Goal: Find specific page/section: Find specific page/section

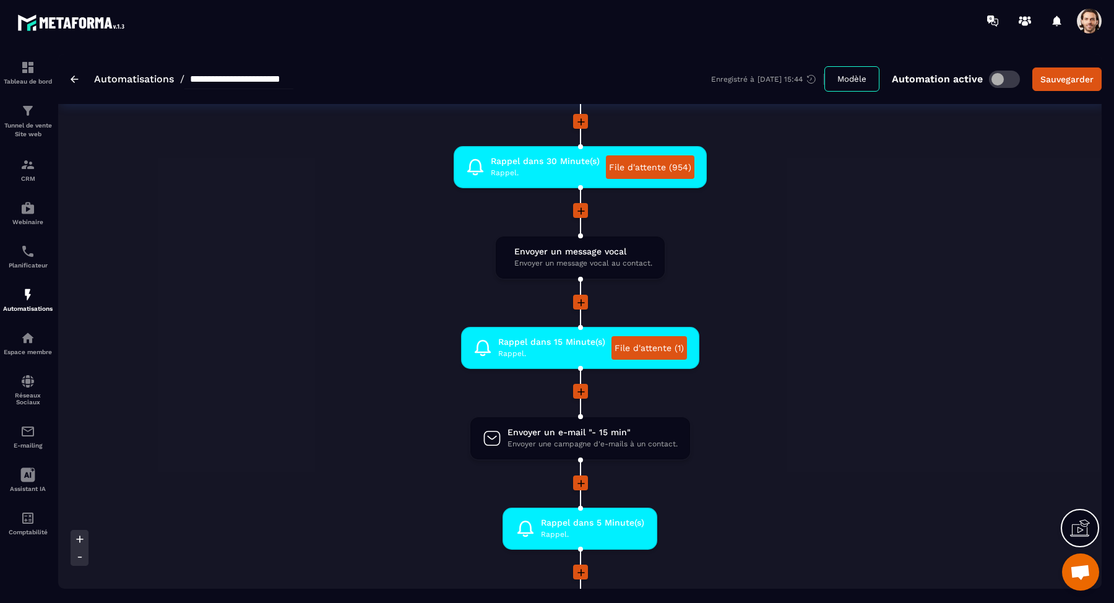
scroll to position [1162, 0]
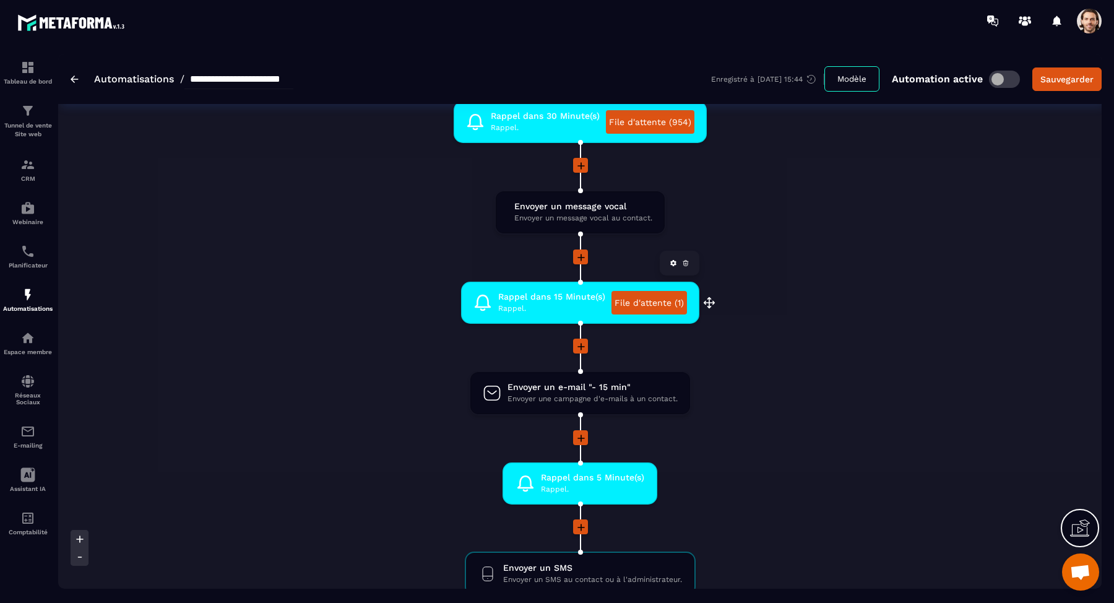
click at [664, 302] on link "File d'attente (1)" at bounding box center [650, 303] width 76 height 24
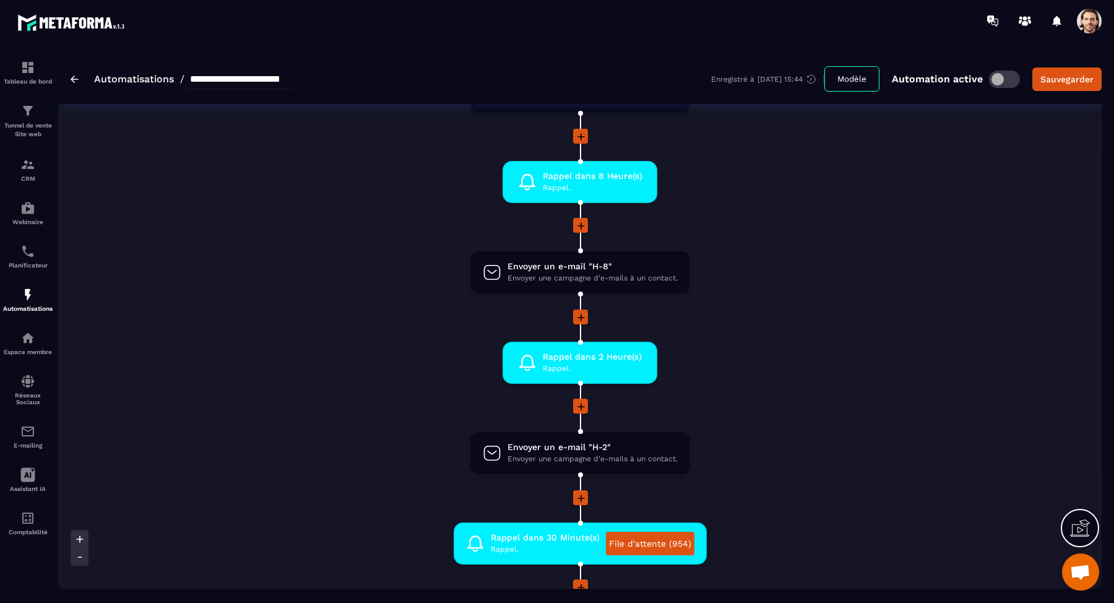
scroll to position [682, 0]
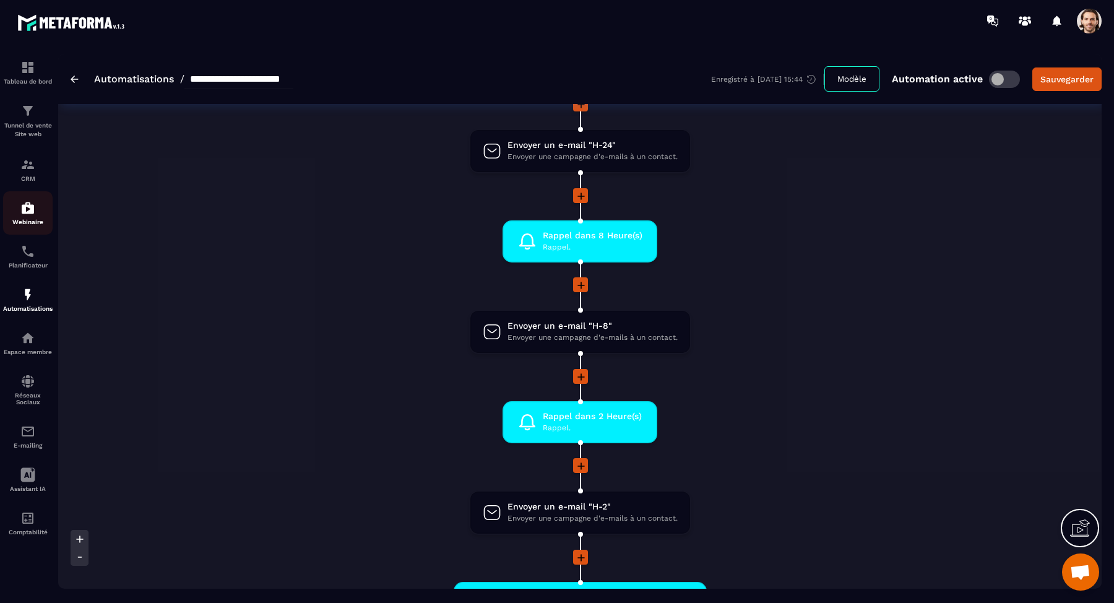
click at [40, 209] on div "Webinaire" at bounding box center [28, 213] width 50 height 25
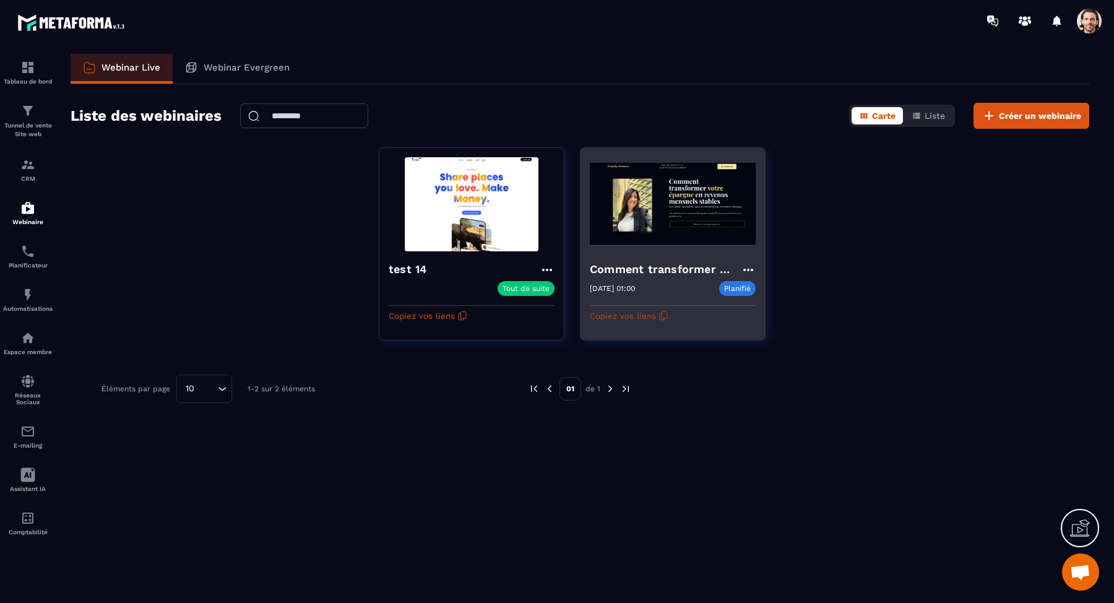
click at [660, 313] on icon "button" at bounding box center [664, 316] width 10 height 10
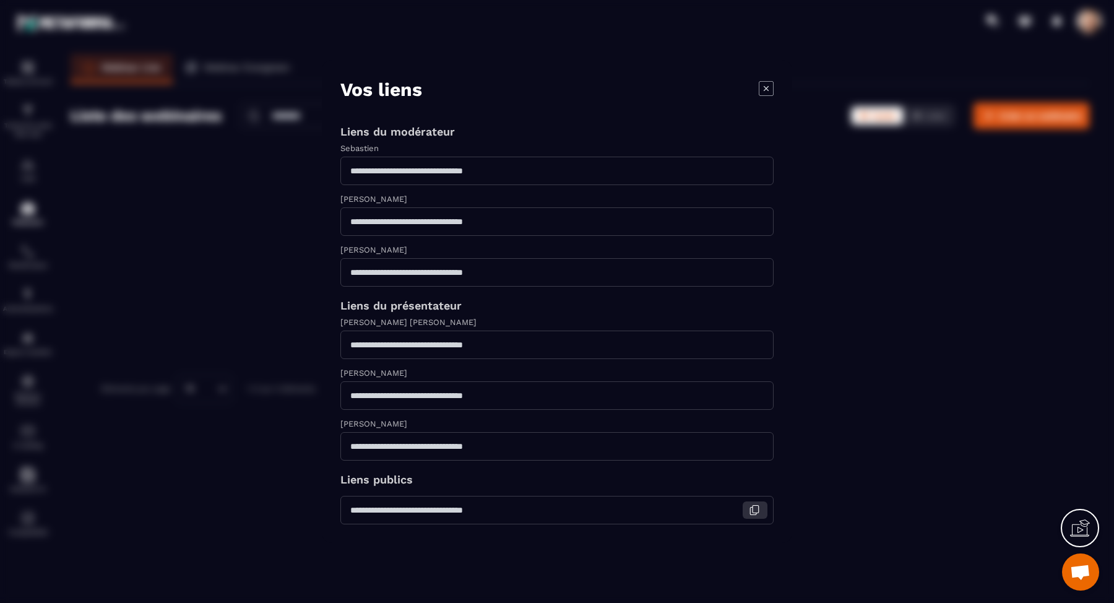
click at [755, 509] on icon "Modal window" at bounding box center [754, 509] width 11 height 11
click at [960, 54] on div "Modal window" at bounding box center [557, 301] width 1114 height 603
click at [768, 90] on icon "Modal window" at bounding box center [766, 88] width 15 height 15
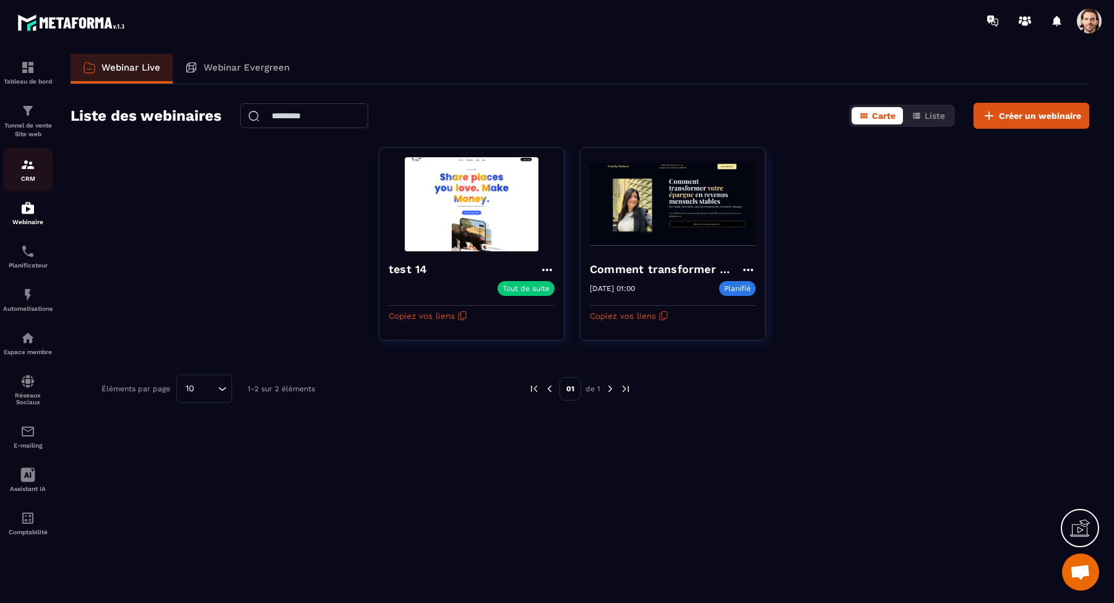
click at [27, 185] on link "CRM" at bounding box center [28, 169] width 50 height 43
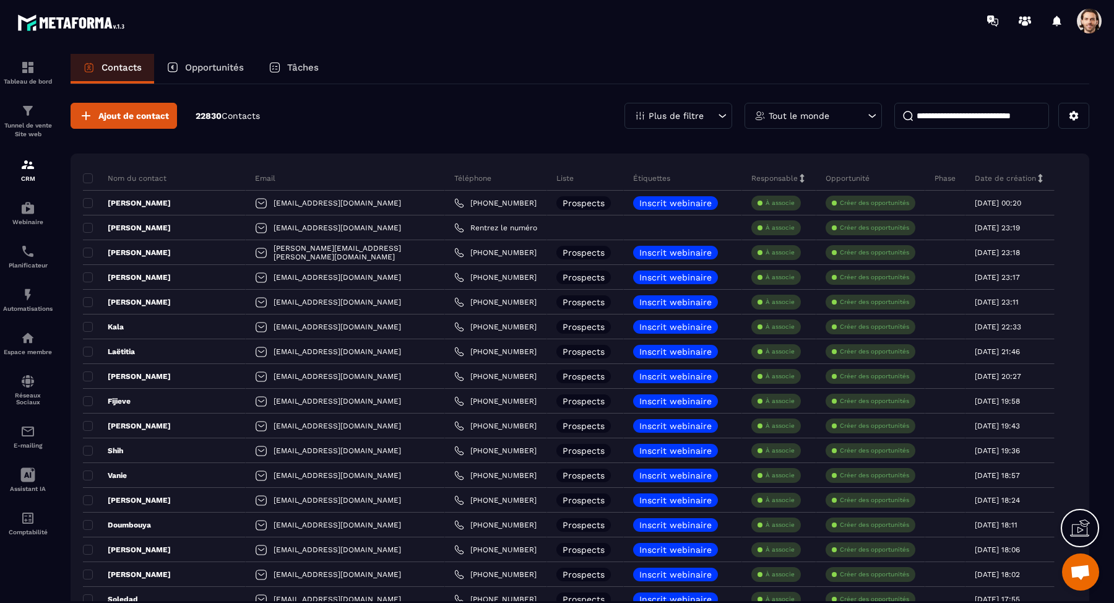
click at [933, 115] on input at bounding box center [971, 116] width 155 height 26
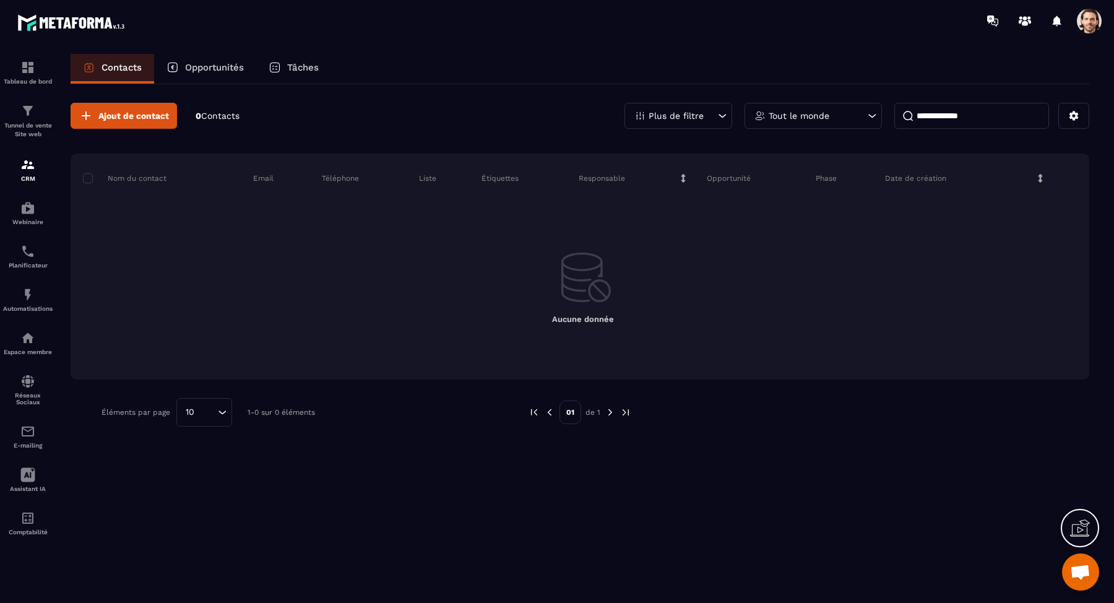
click at [1094, 22] on span at bounding box center [1089, 21] width 25 height 25
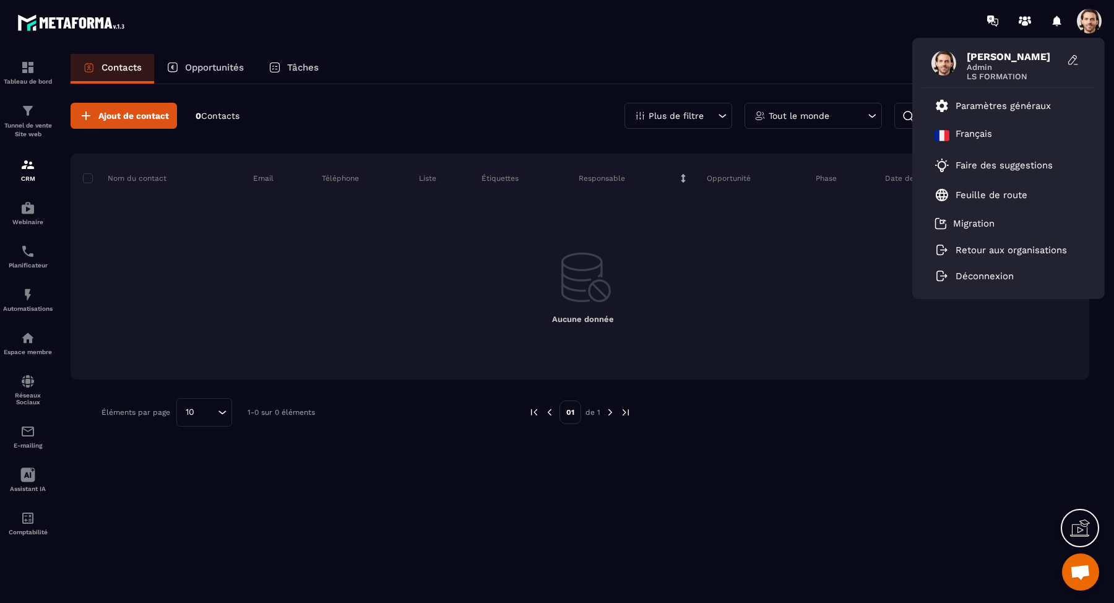
click at [821, 54] on div "Contacts Opportunités Tâches" at bounding box center [580, 69] width 1019 height 30
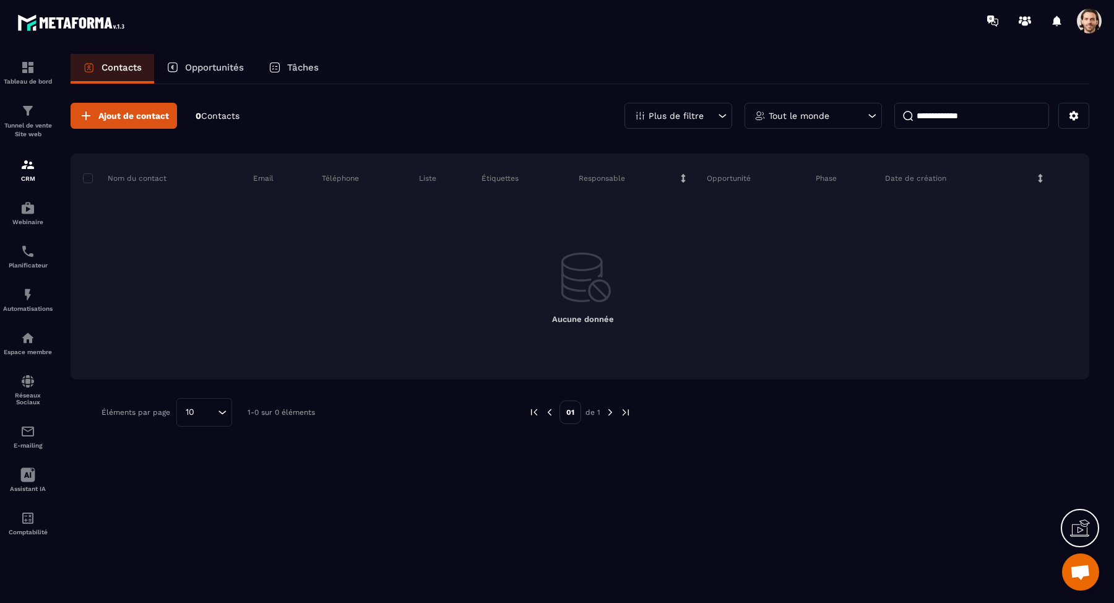
click at [966, 118] on input "**********" at bounding box center [971, 116] width 155 height 26
type input "*********"
click at [36, 302] on div "Automatisations" at bounding box center [28, 299] width 50 height 25
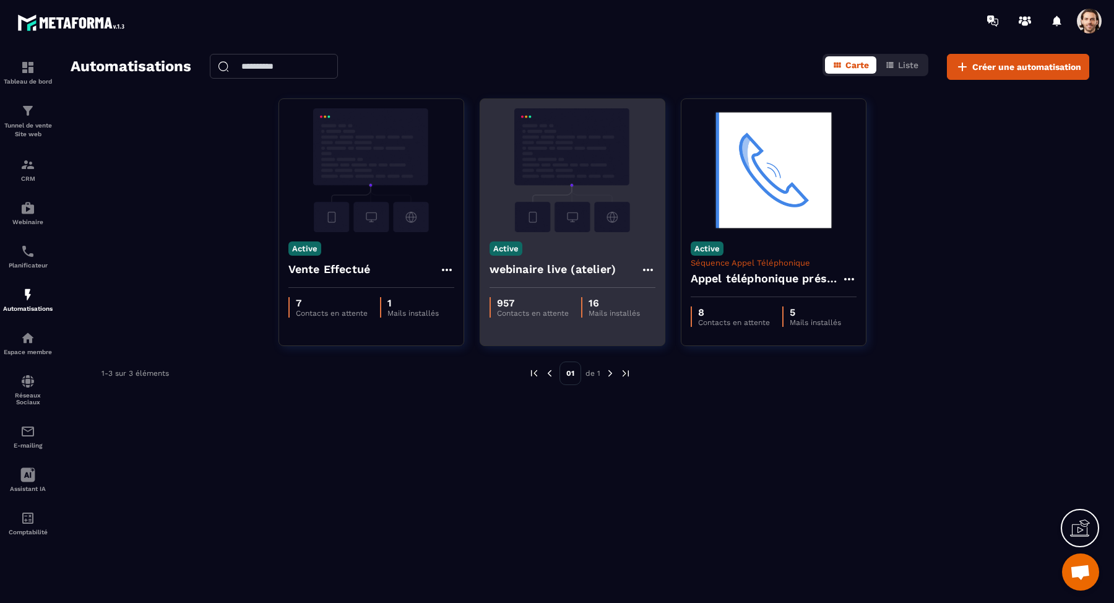
click at [578, 219] on img at bounding box center [573, 170] width 166 height 124
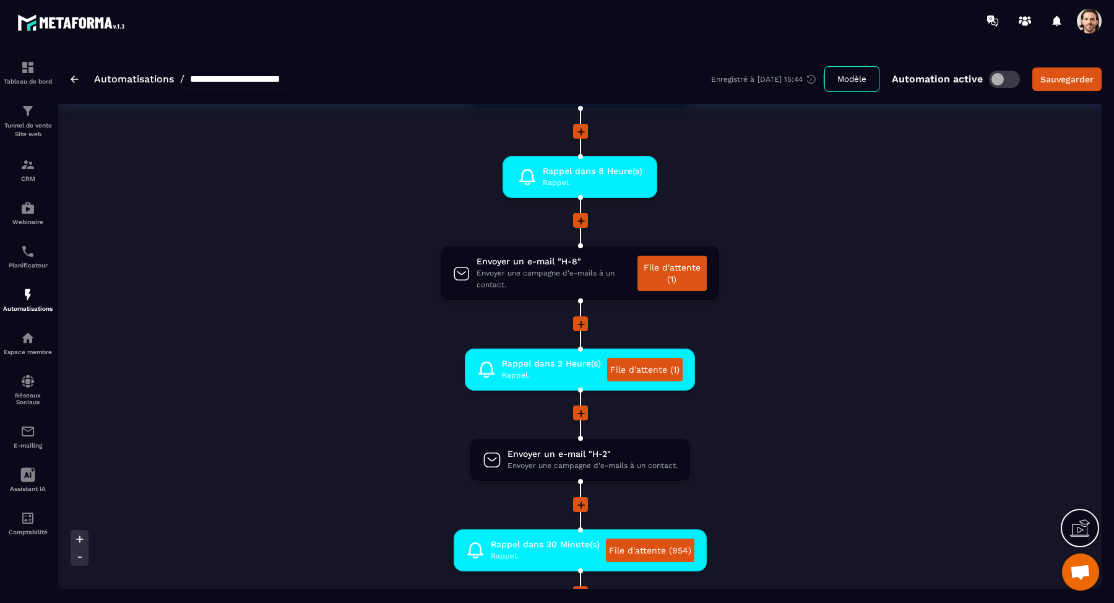
scroll to position [785, 0]
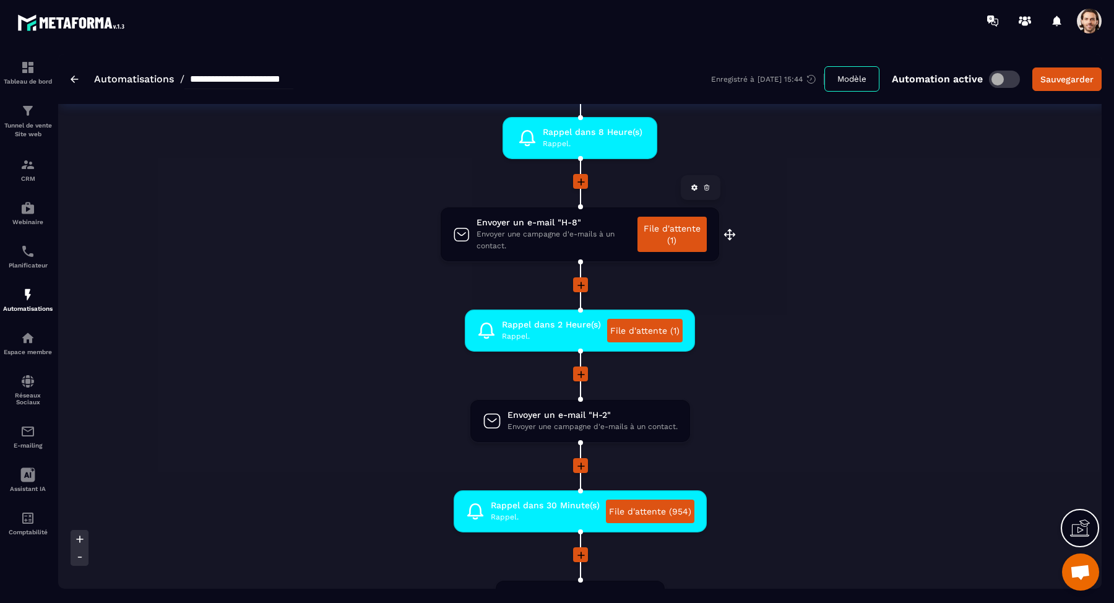
click at [687, 235] on link "File d'attente (1)" at bounding box center [672, 234] width 69 height 35
